Goal: Information Seeking & Learning: Learn about a topic

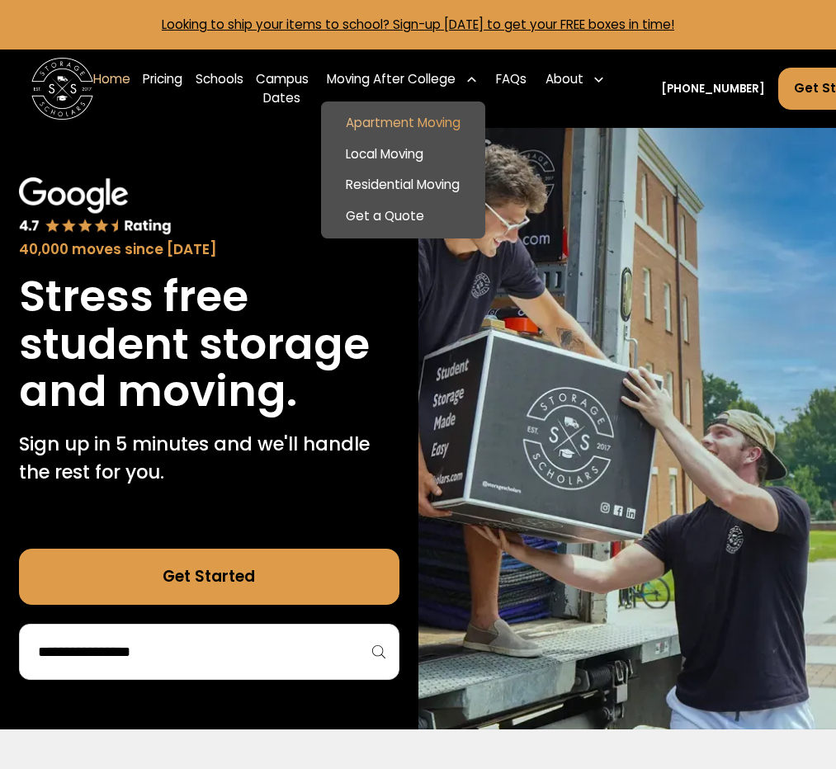
click at [412, 114] on link "Apartment Moving" at bounding box center [403, 122] width 152 height 31
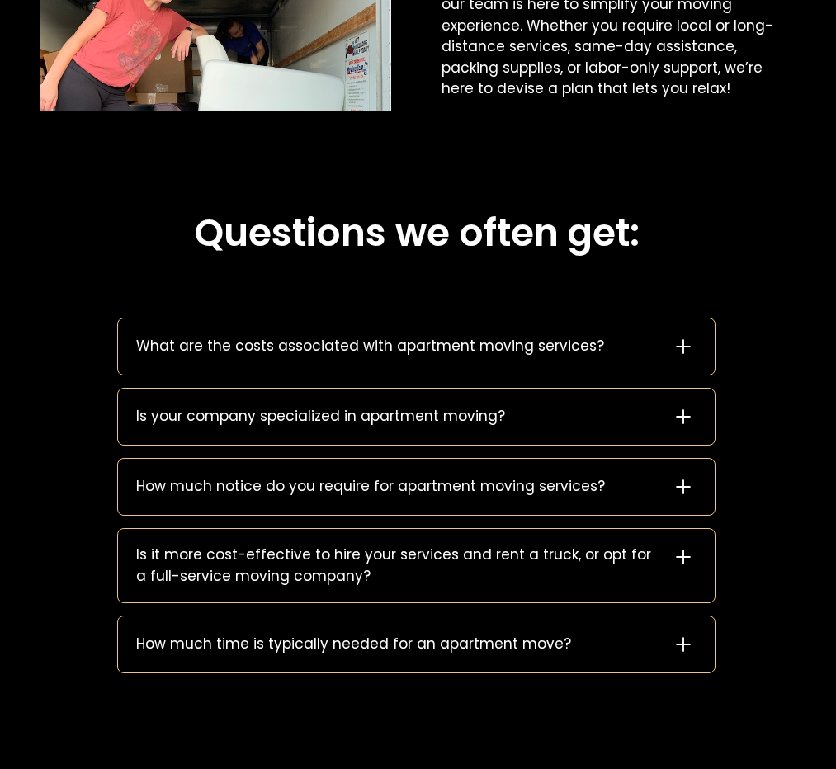
scroll to position [1550, 2]
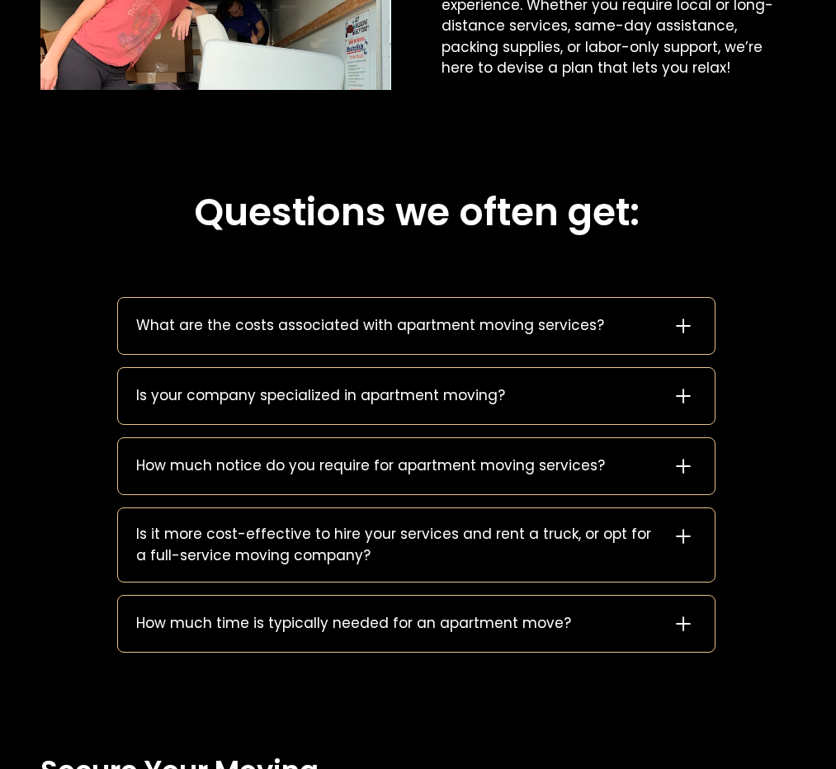
click at [455, 315] on div "What are the costs associated with apartment moving services?" at bounding box center [370, 325] width 468 height 21
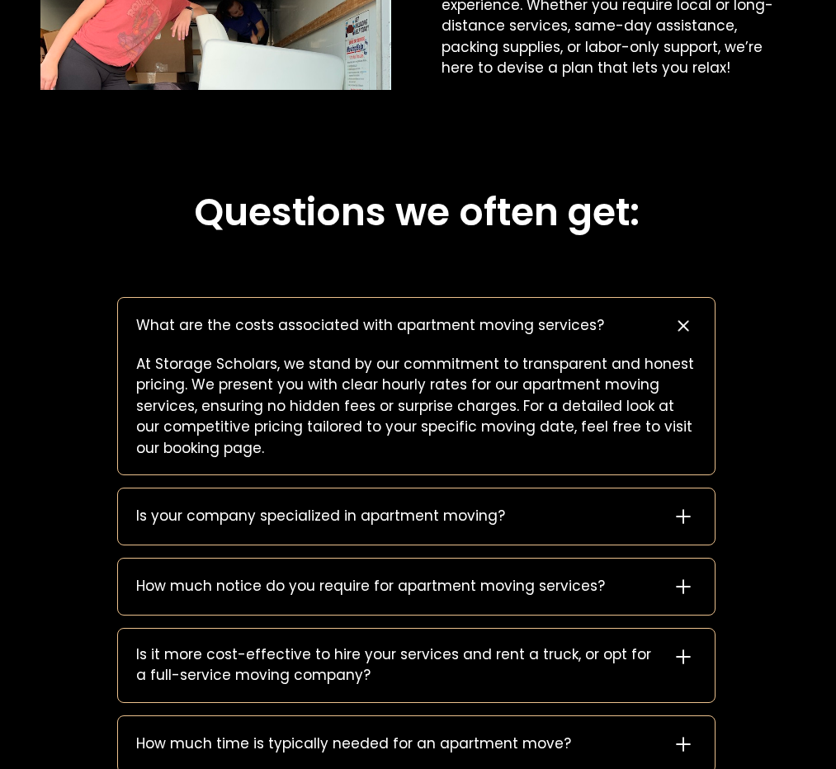
click at [455, 315] on div "What are the costs associated with apartment moving services?" at bounding box center [370, 325] width 468 height 21
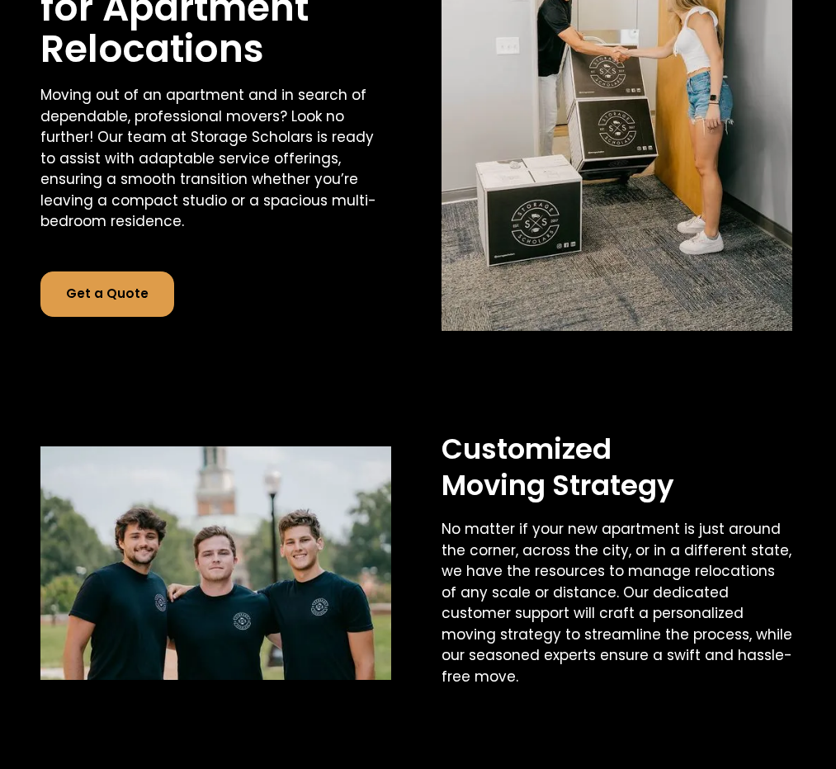
scroll to position [0, 2]
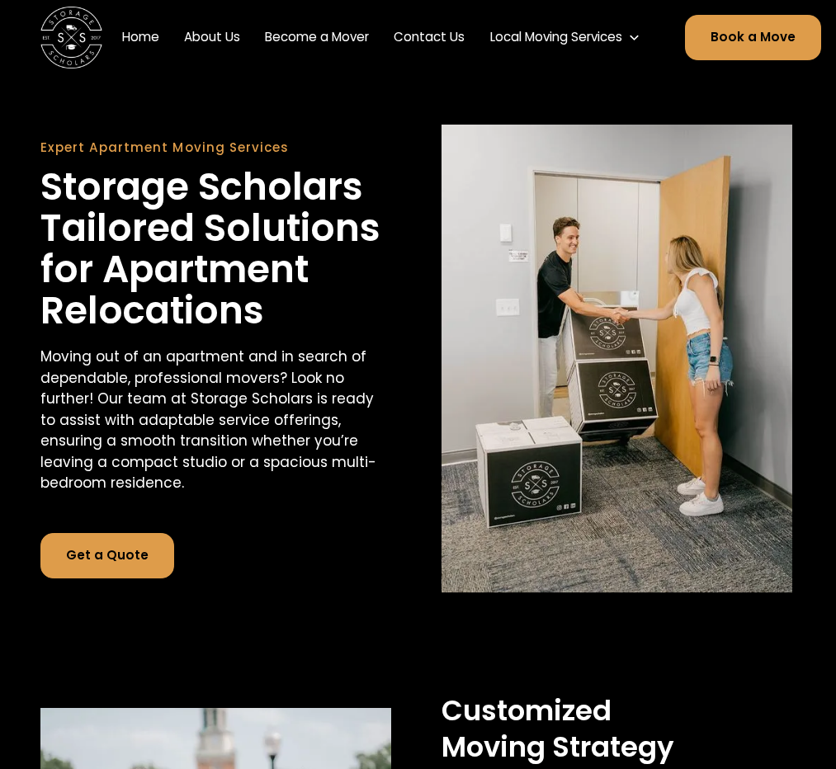
click at [141, 31] on link "Home" at bounding box center [139, 38] width 49 height 44
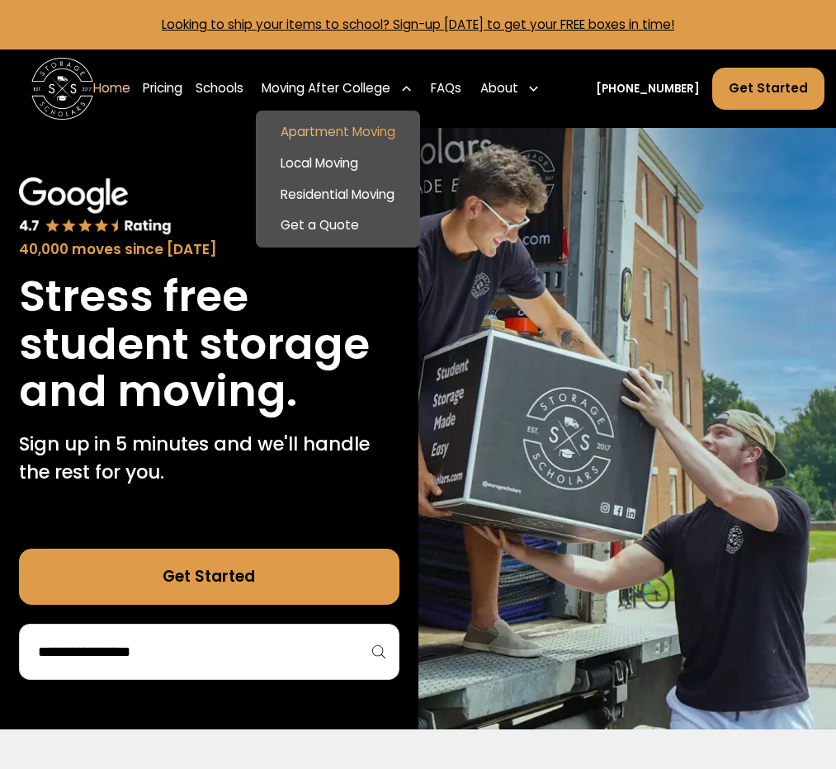
click at [348, 136] on link "Apartment Moving" at bounding box center [337, 132] width 152 height 31
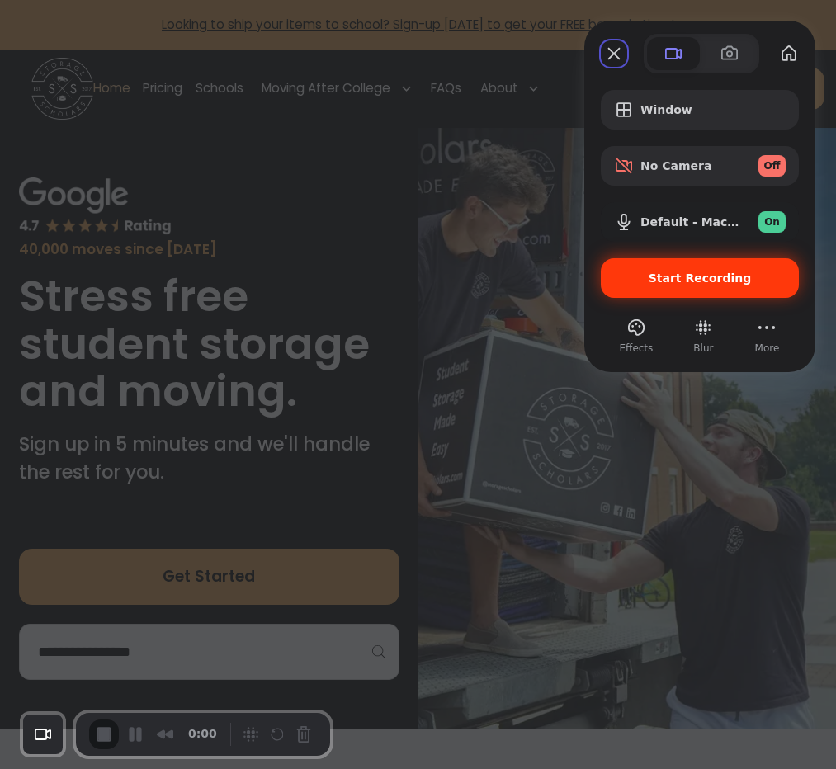
click at [685, 275] on span "Start Recording" at bounding box center [699, 277] width 103 height 13
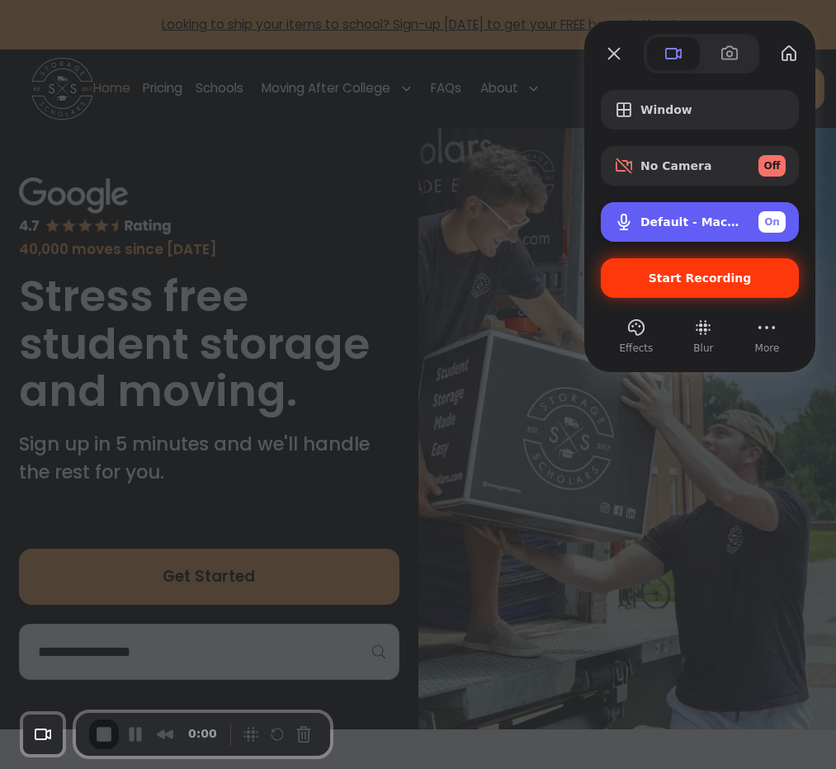
click at [692, 228] on div "Default - MacBook Pro Microphone (Built-in) On" at bounding box center [712, 221] width 145 height 21
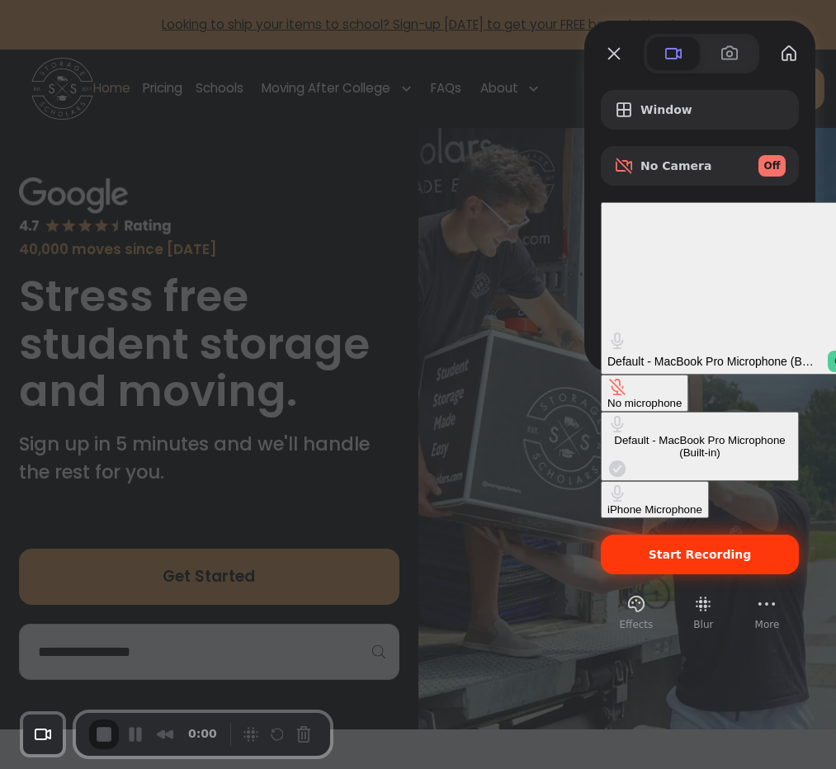
click at [607, 397] on div "No microphone" at bounding box center [644, 403] width 74 height 12
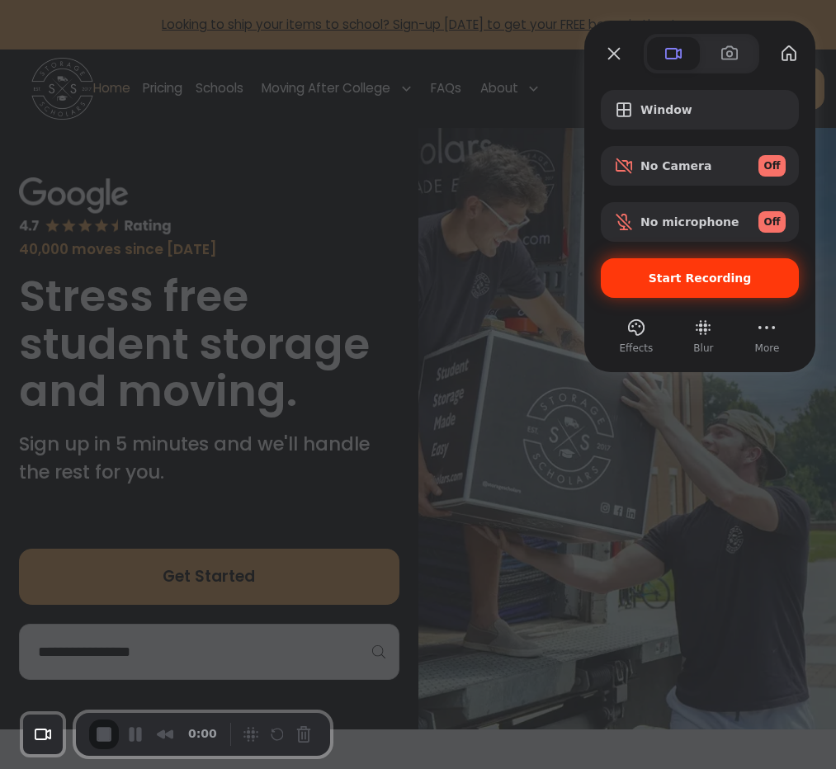
click at [673, 278] on span "Start Recording" at bounding box center [699, 277] width 103 height 13
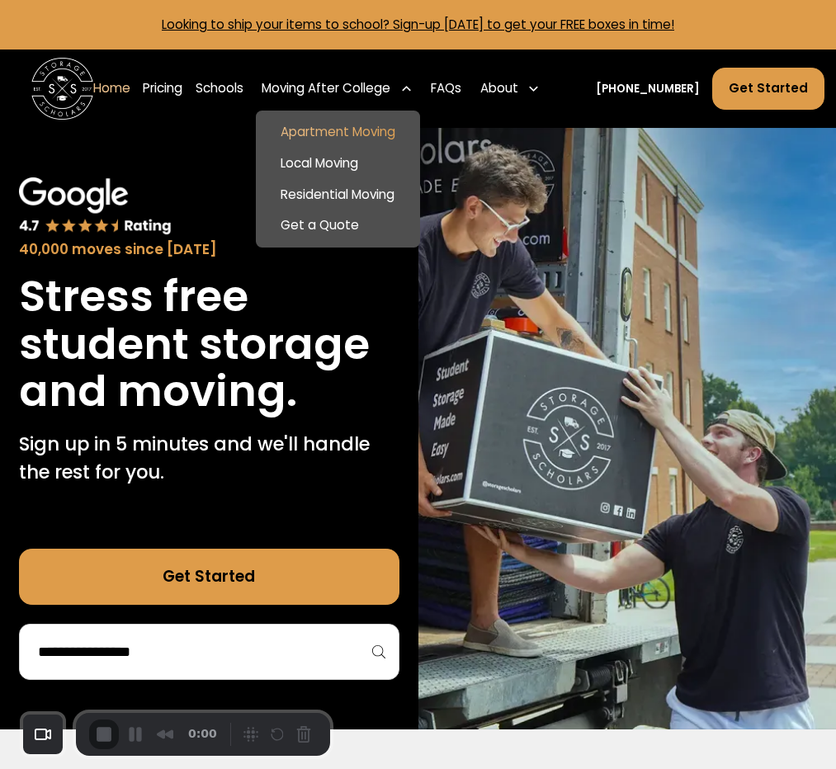
click at [332, 122] on link "Apartment Moving" at bounding box center [337, 132] width 152 height 31
click at [329, 139] on link "Apartment Moving" at bounding box center [337, 132] width 152 height 31
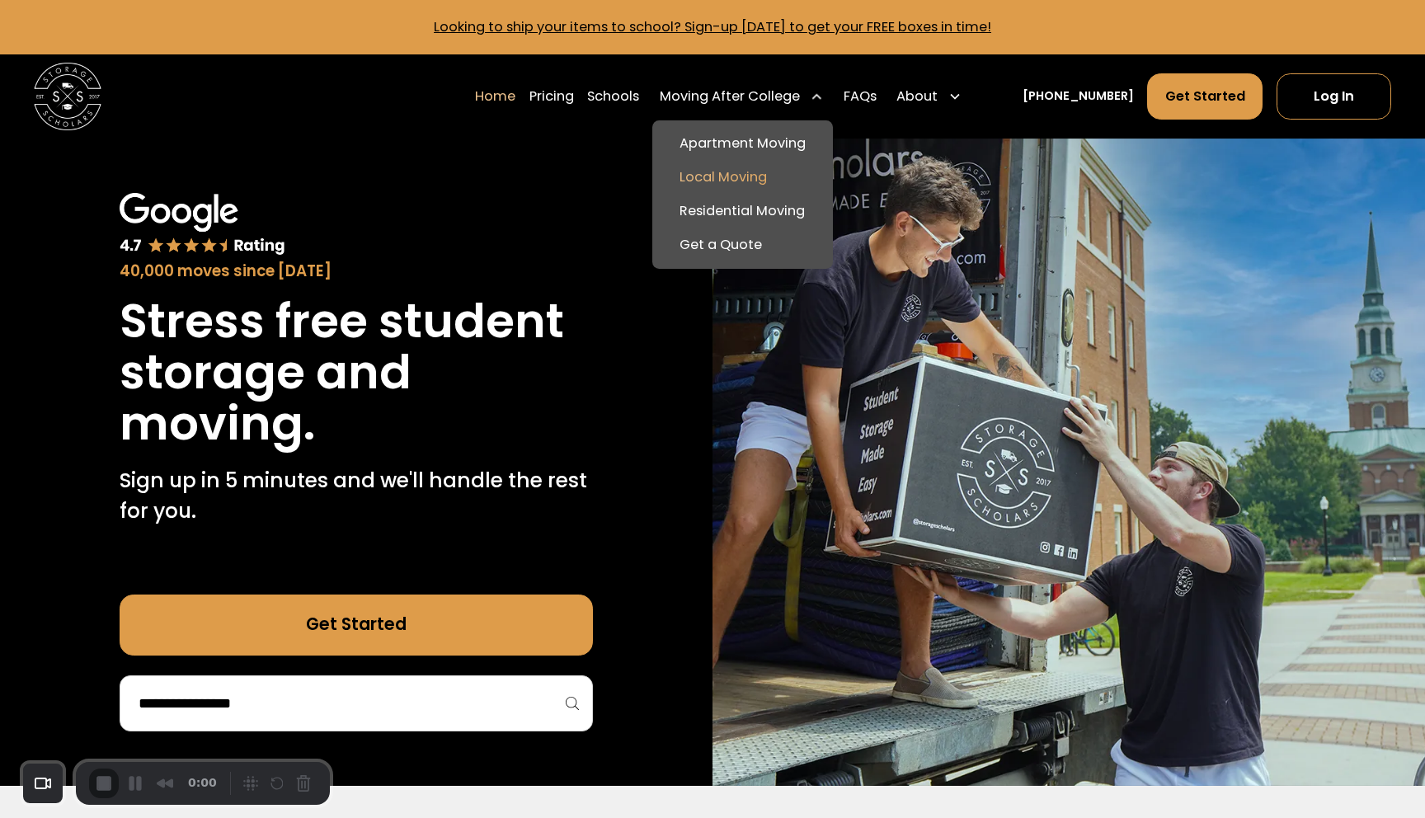
click at [770, 172] on link "Local Moving" at bounding box center [743, 178] width 167 height 34
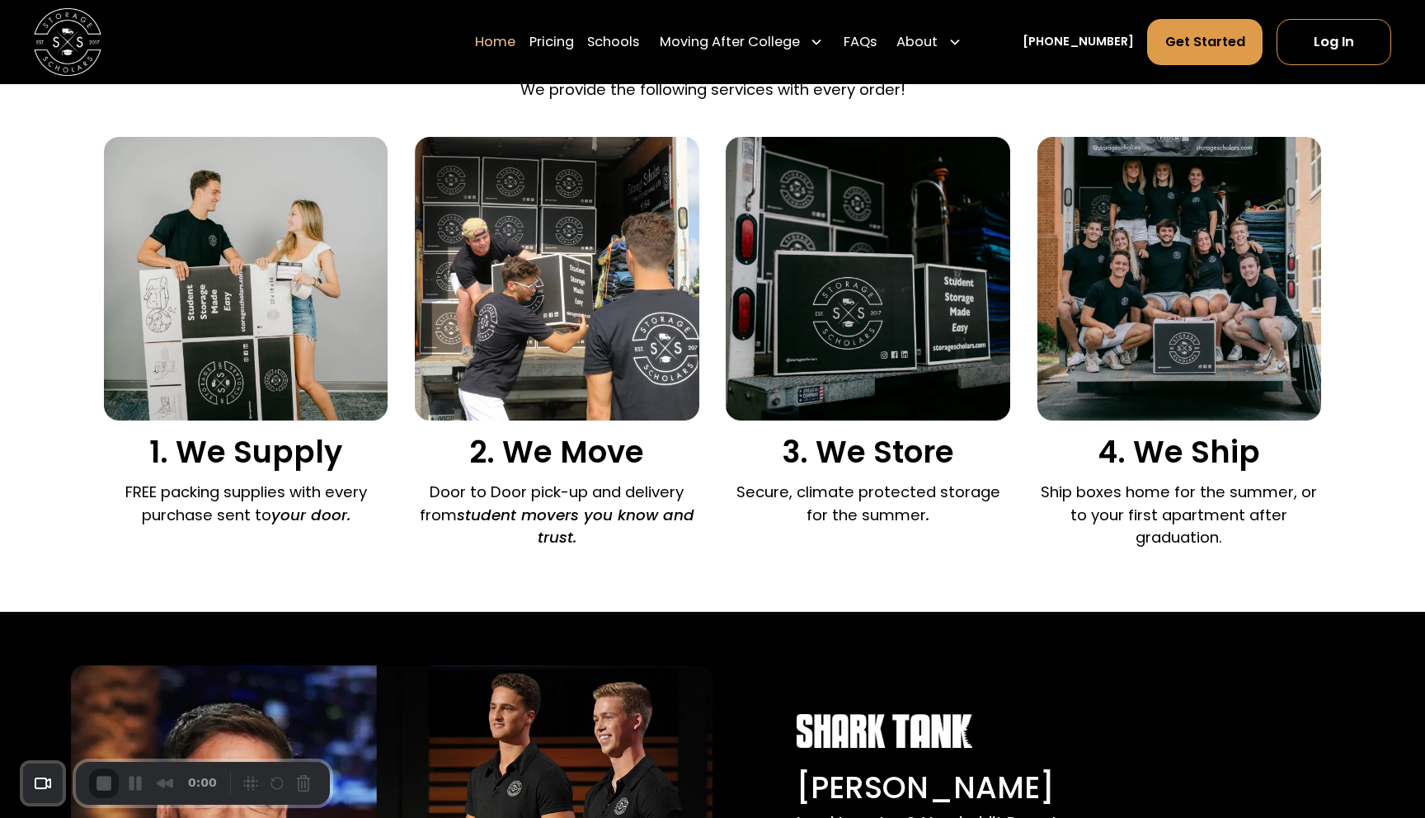
scroll to position [1170, 0]
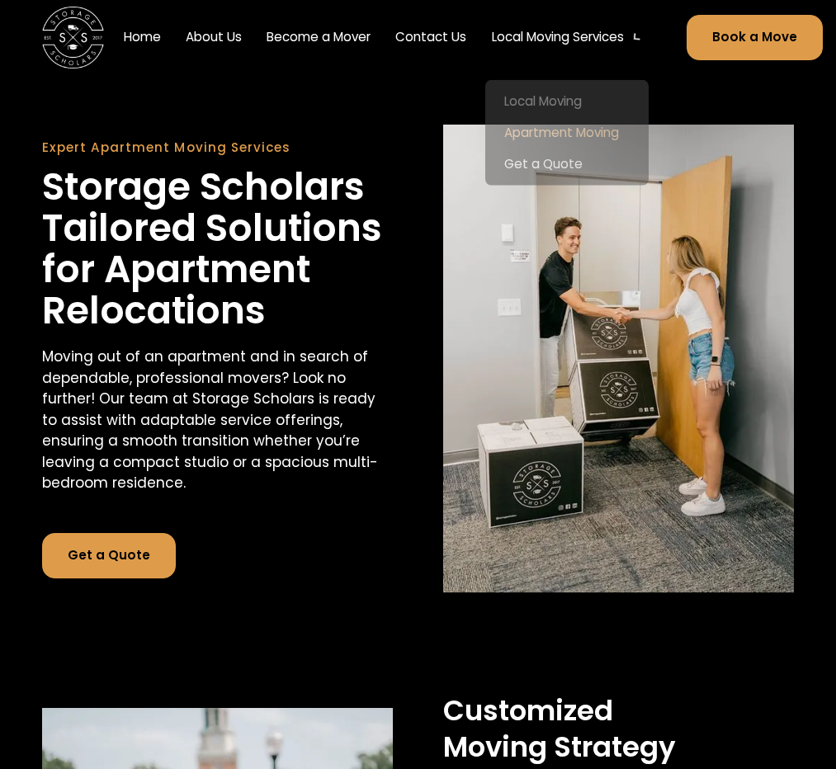
click at [520, 44] on div "Local Moving Services" at bounding box center [558, 37] width 132 height 19
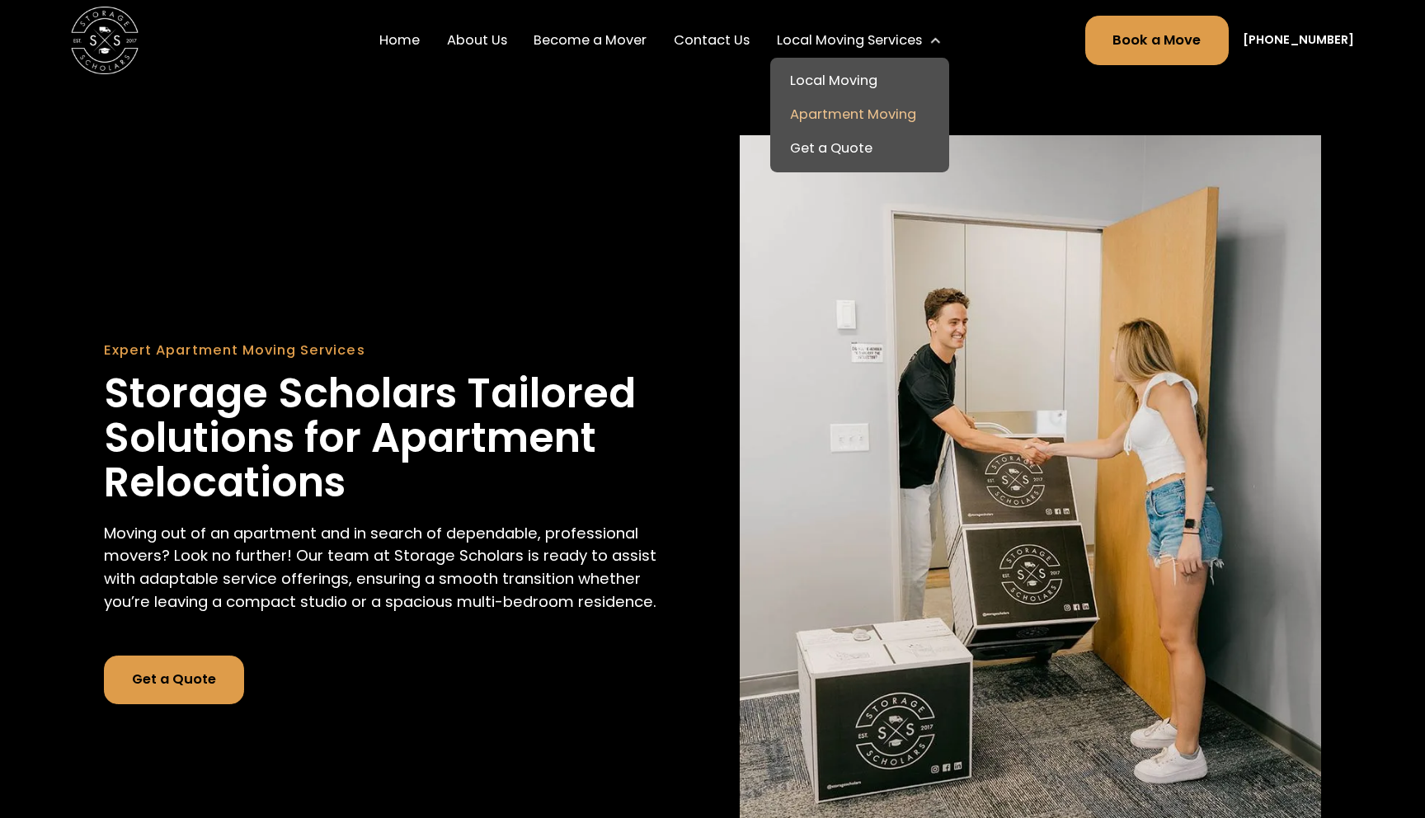
click at [835, 79] on link "Local Moving" at bounding box center [860, 81] width 166 height 34
click at [833, 73] on link "Local Moving" at bounding box center [860, 81] width 166 height 34
click at [835, 153] on link "Get a Quote" at bounding box center [860, 149] width 166 height 34
click at [831, 75] on link "Local Moving" at bounding box center [860, 81] width 166 height 34
click at [713, 35] on link "Contact Us" at bounding box center [711, 39] width 89 height 47
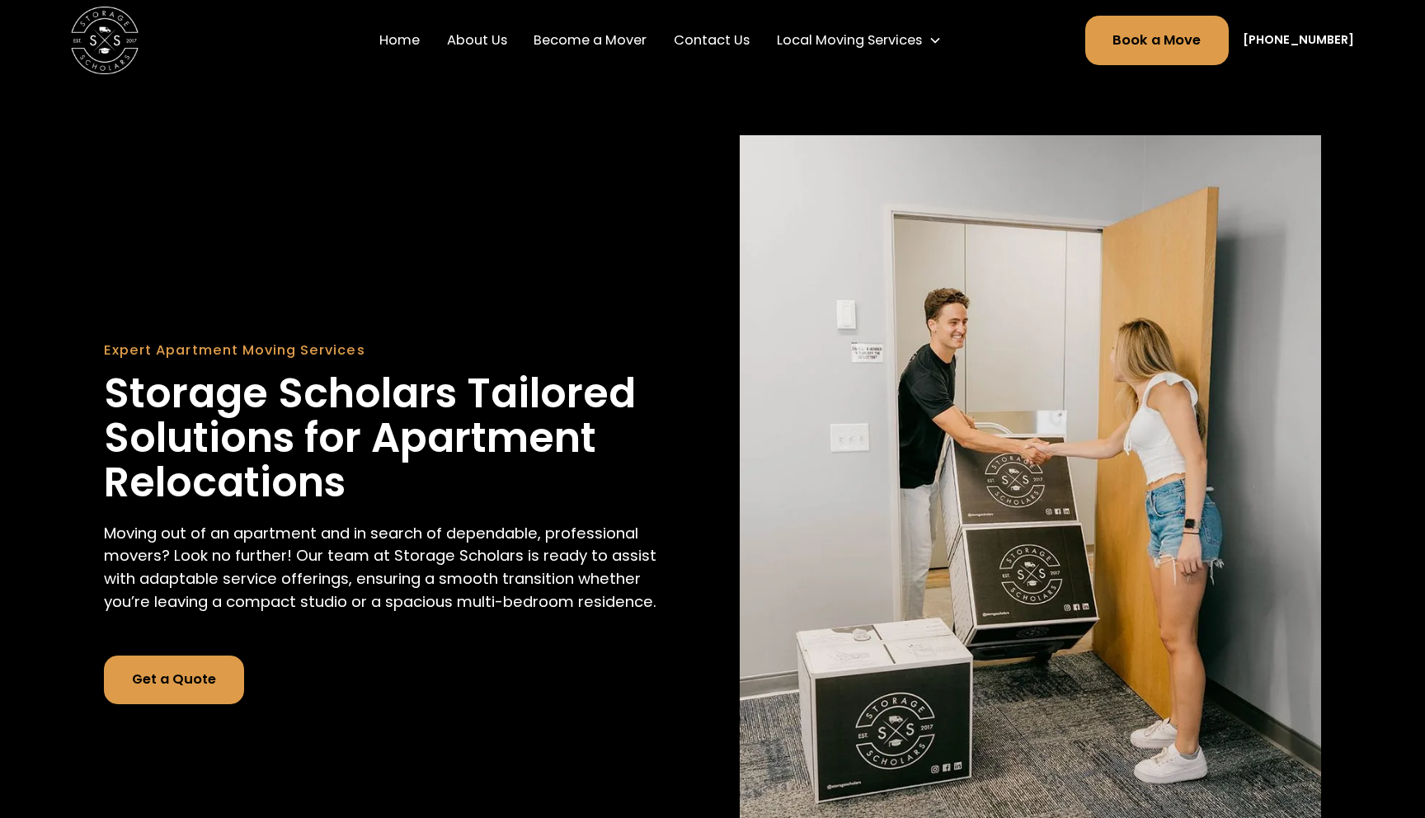
click at [713, 35] on link "Contact Us" at bounding box center [711, 39] width 89 height 47
click at [625, 47] on link "Become a Mover" at bounding box center [590, 39] width 126 height 47
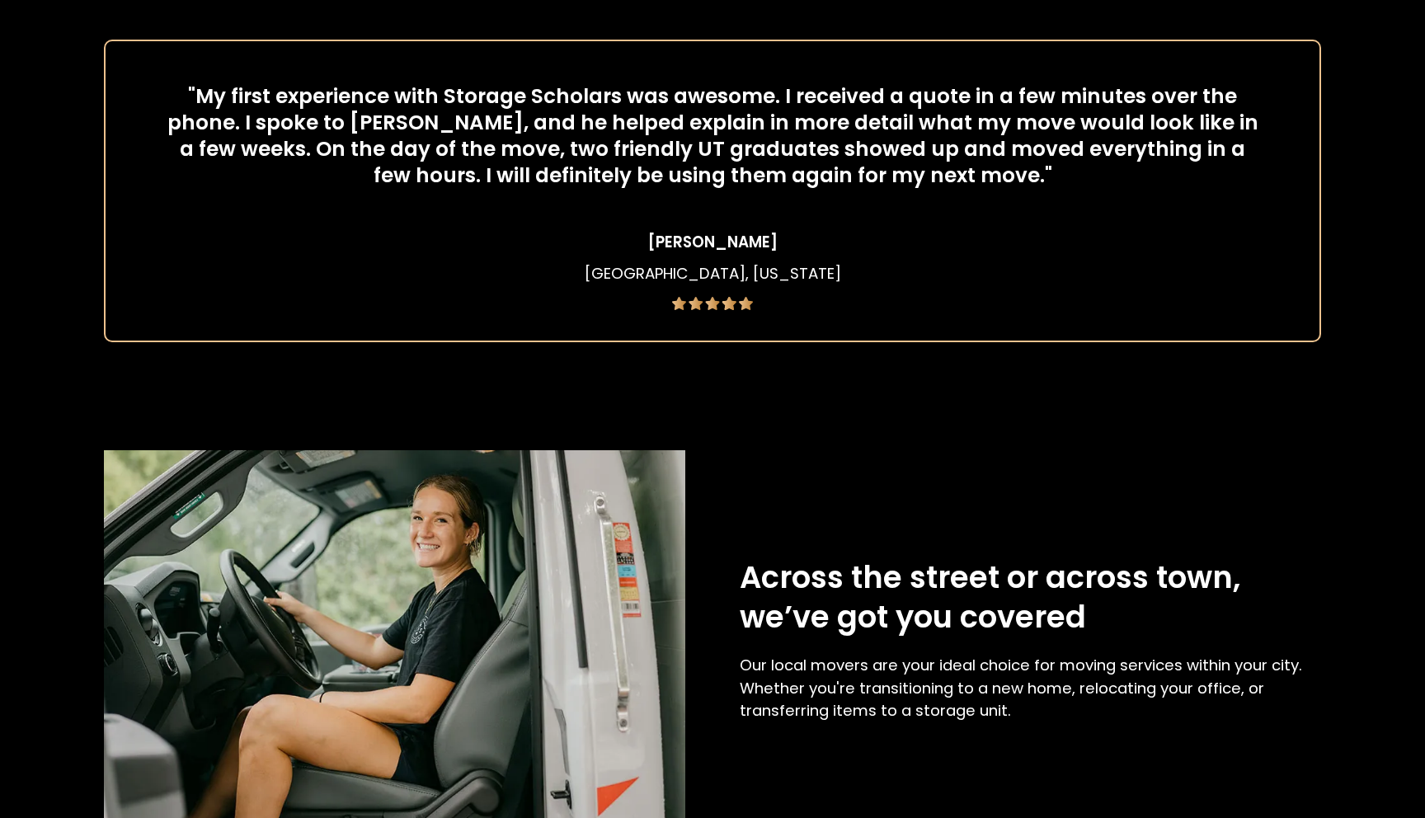
scroll to position [1293, 0]
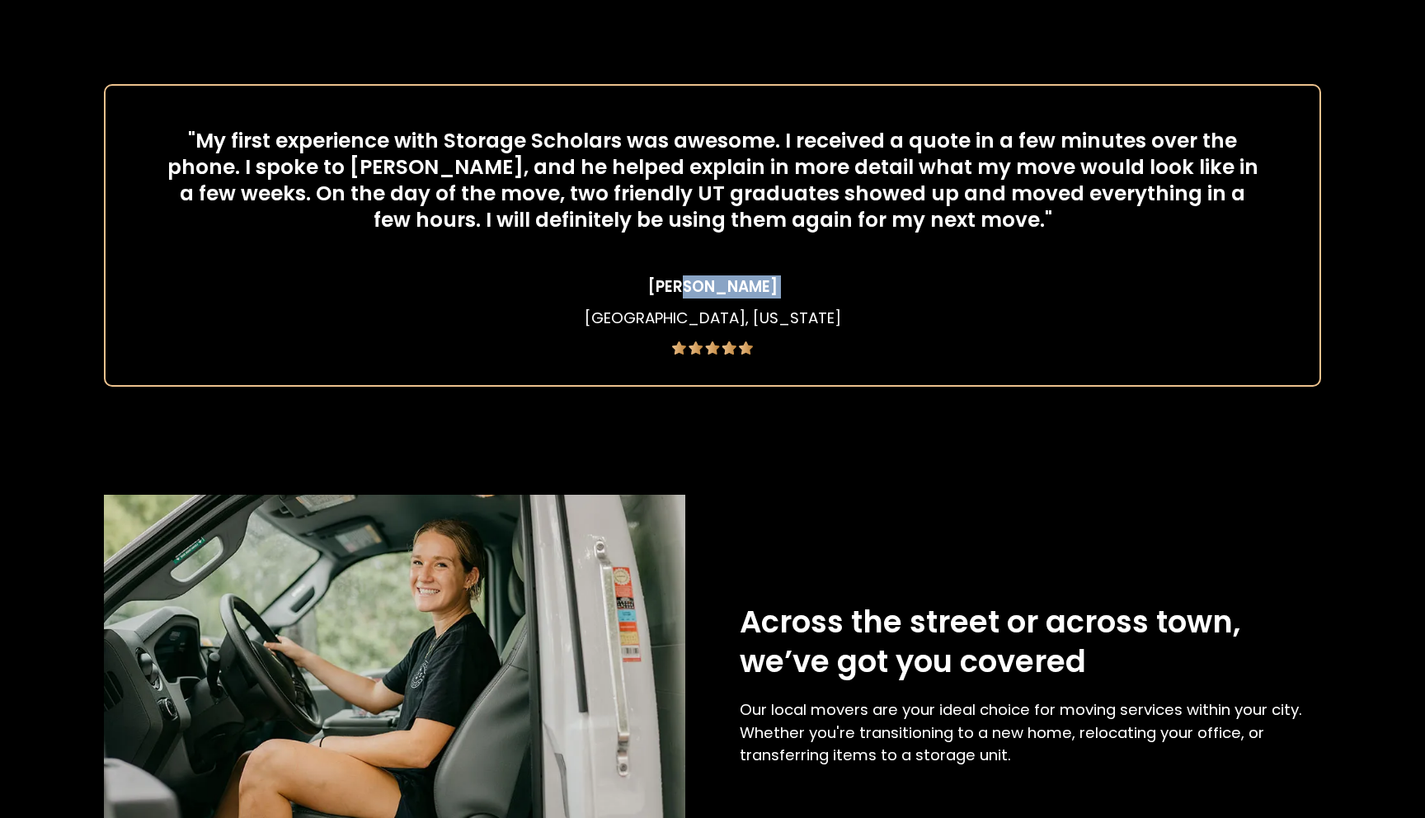
drag, startPoint x: 736, startPoint y: 293, endPoint x: 666, endPoint y: 293, distance: 69.3
click at [668, 293] on div ""My first experience with Storage Scholars was awesome. I received a quote in a…" at bounding box center [712, 235] width 1217 height 303
click at [772, 318] on div ""My first experience with Storage Scholars was awesome. I received a quote in a…" at bounding box center [712, 235] width 1217 height 303
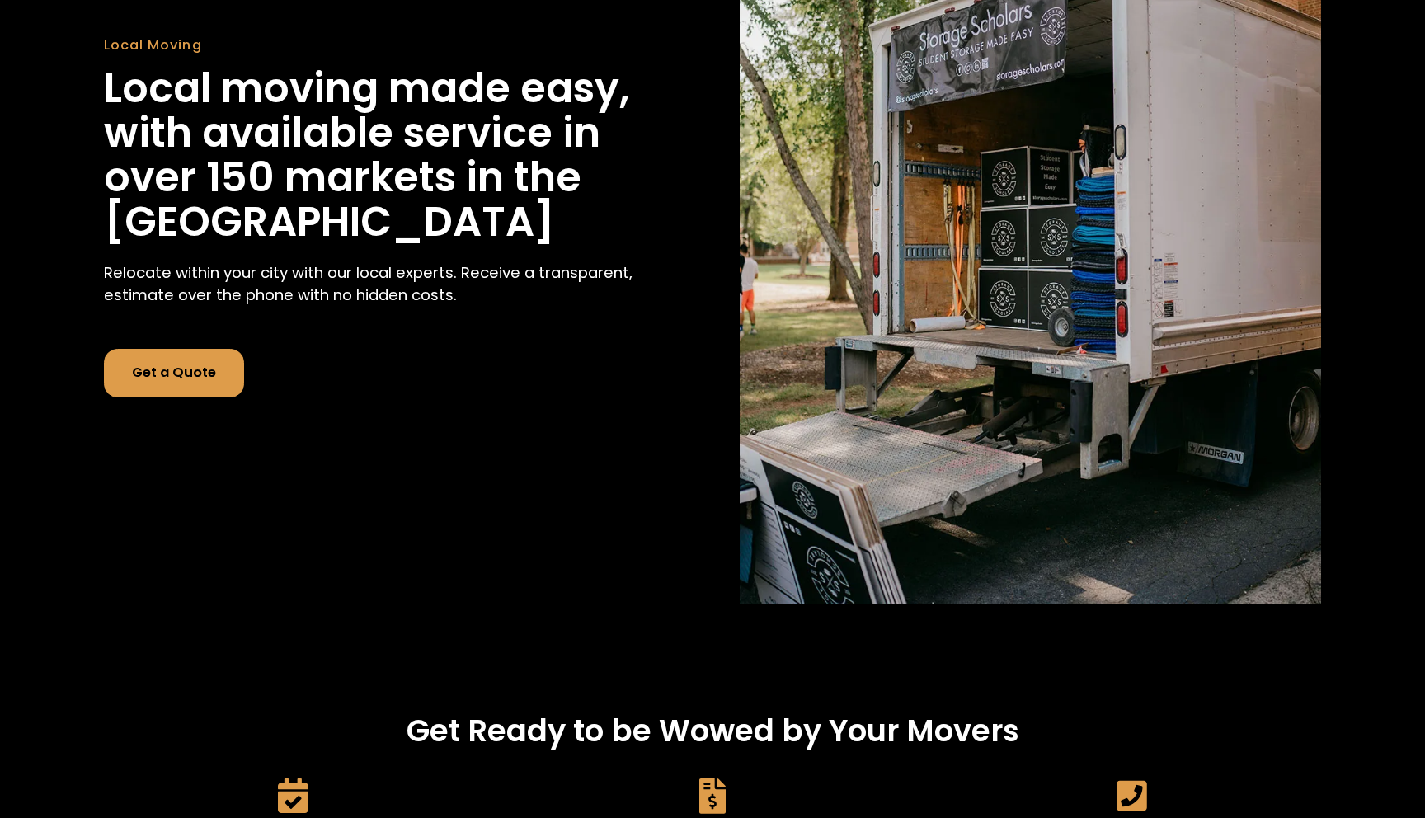
scroll to position [0, 0]
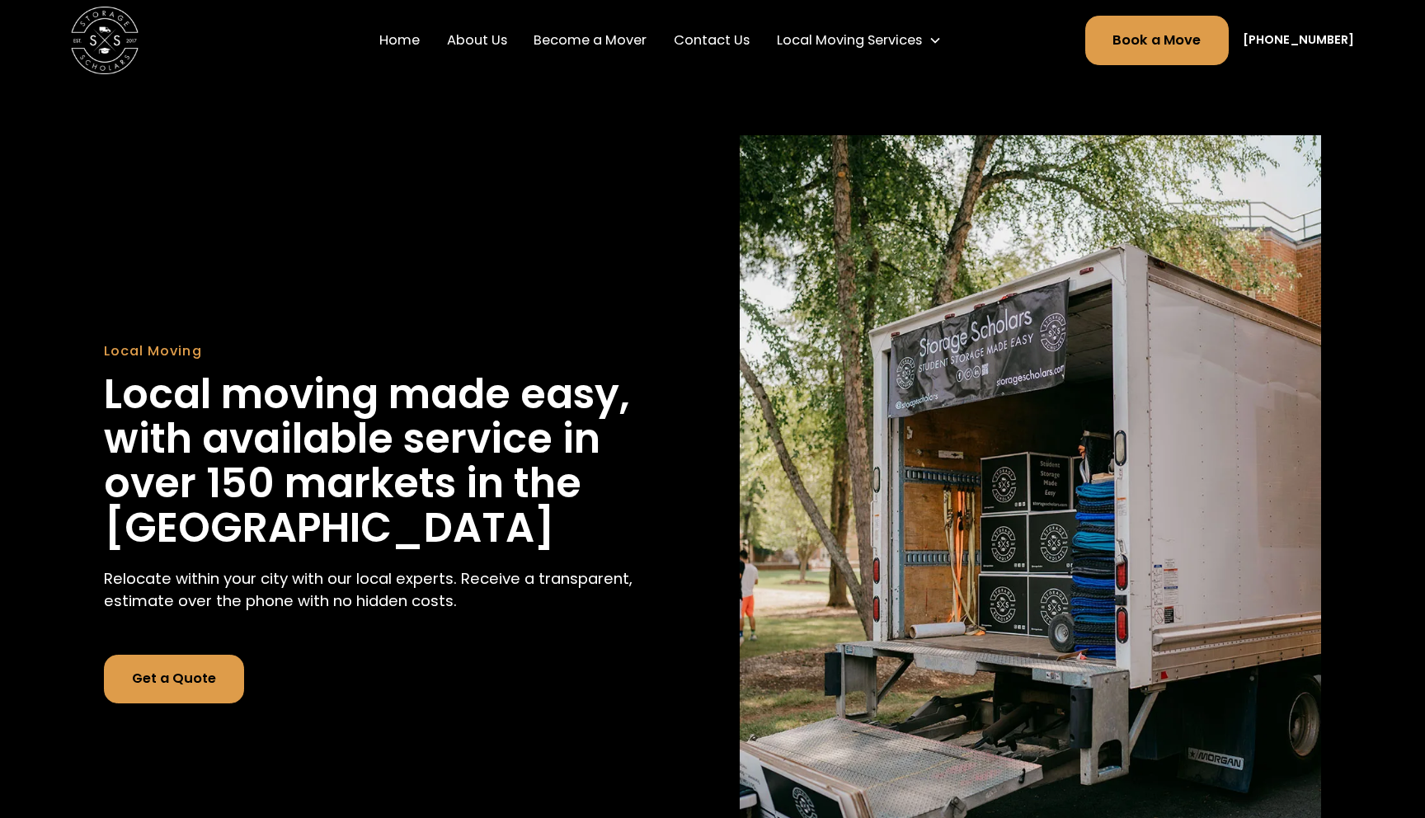
click at [411, 39] on link "Home" at bounding box center [400, 39] width 54 height 47
click at [105, 35] on img at bounding box center [105, 41] width 68 height 68
